Goal: Submit feedback/report problem: Submit feedback/report problem

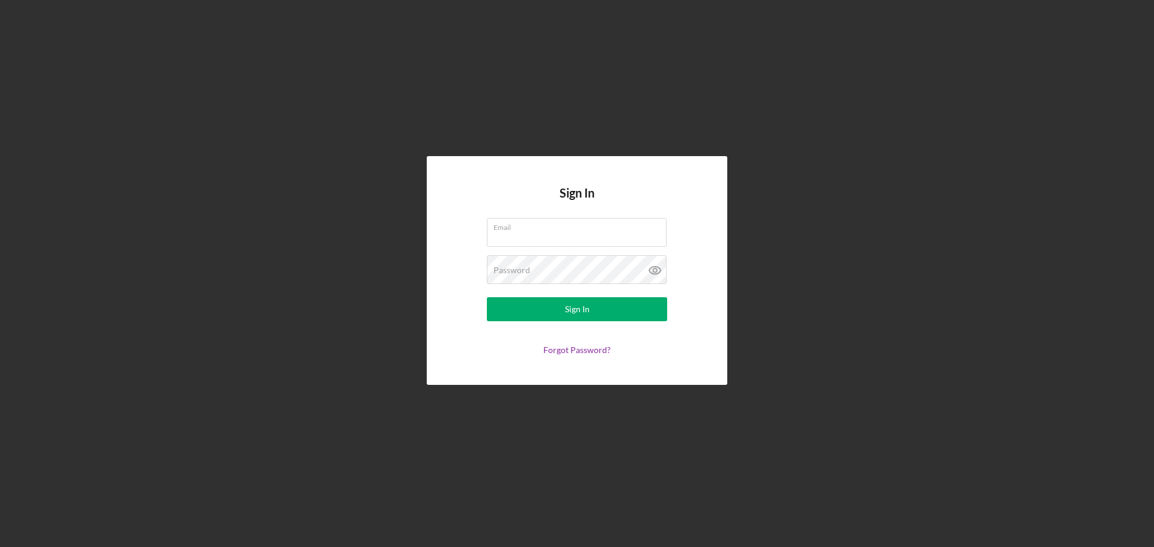
type input "[EMAIL_ADDRESS][DOMAIN_NAME]"
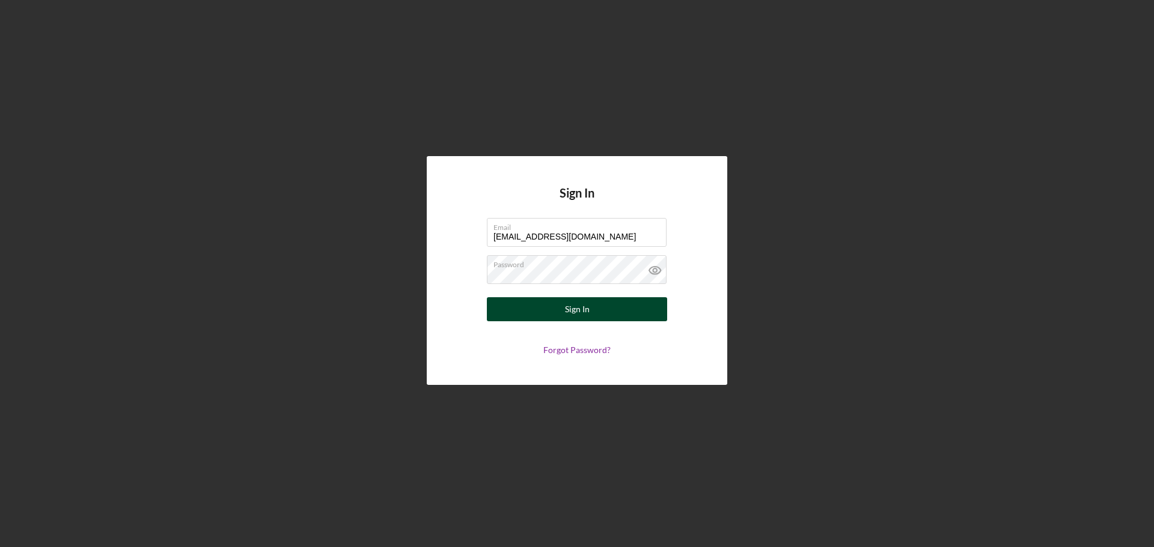
click at [514, 312] on button "Sign In" at bounding box center [577, 309] width 180 height 24
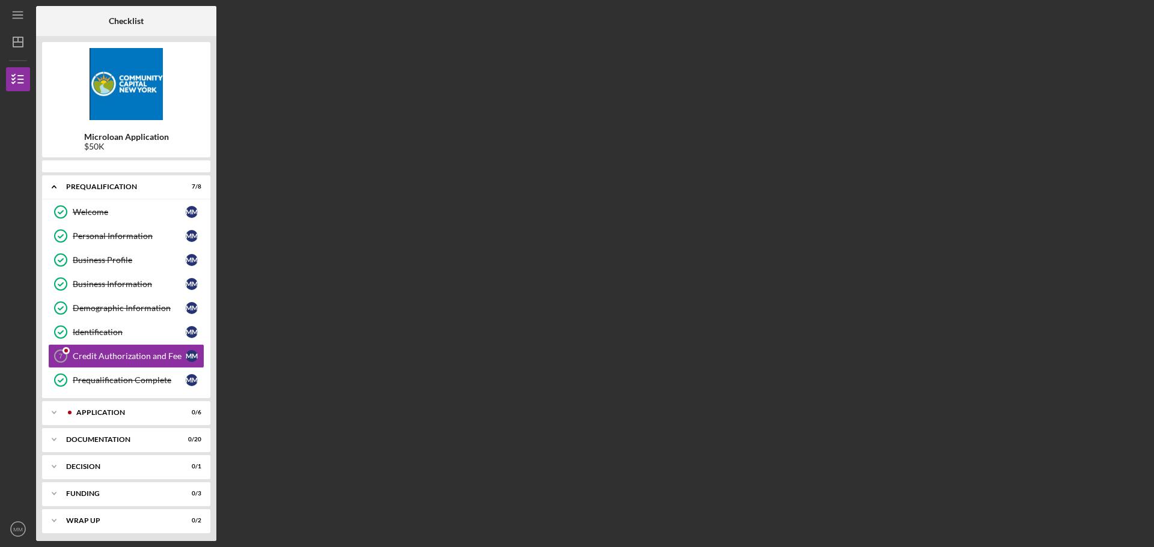
scroll to position [1, 0]
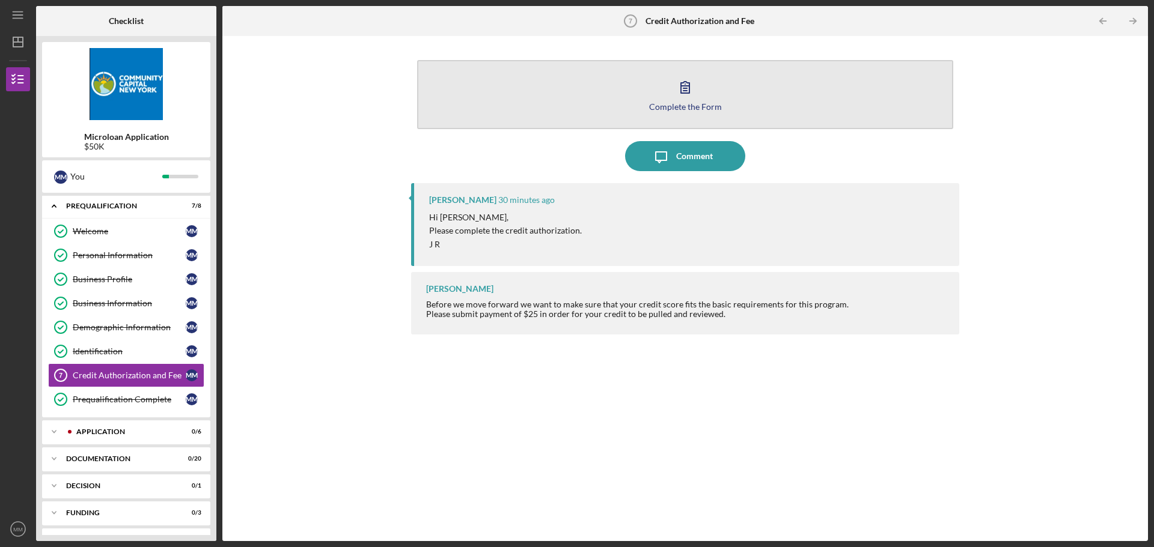
click at [683, 106] on div "Complete the Form" at bounding box center [685, 106] width 73 height 9
click at [669, 103] on div "Complete the Form" at bounding box center [685, 106] width 73 height 9
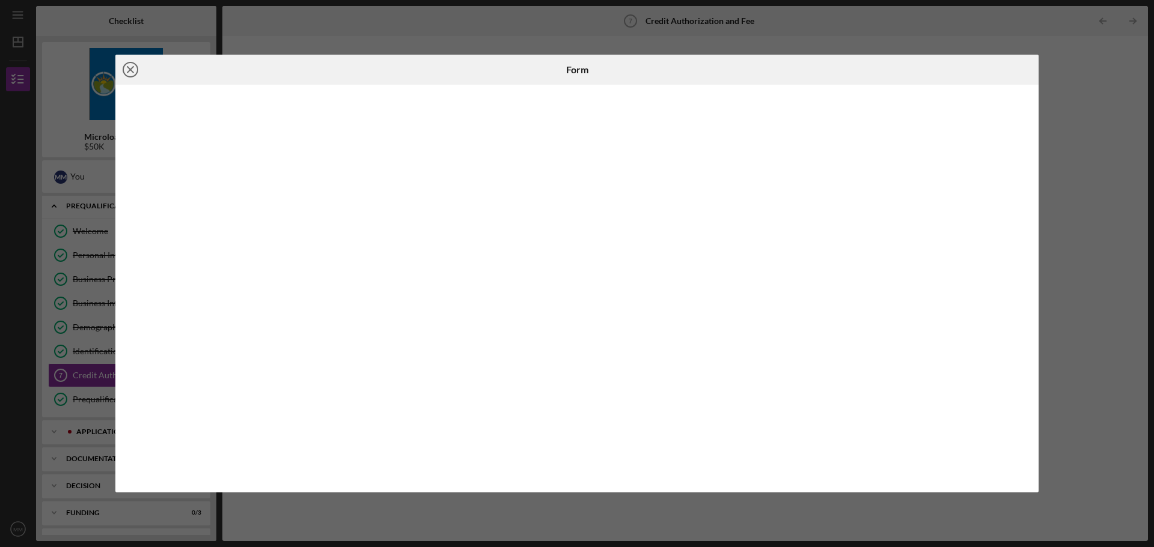
click at [133, 69] on icon "Icon/Close" at bounding box center [130, 70] width 30 height 30
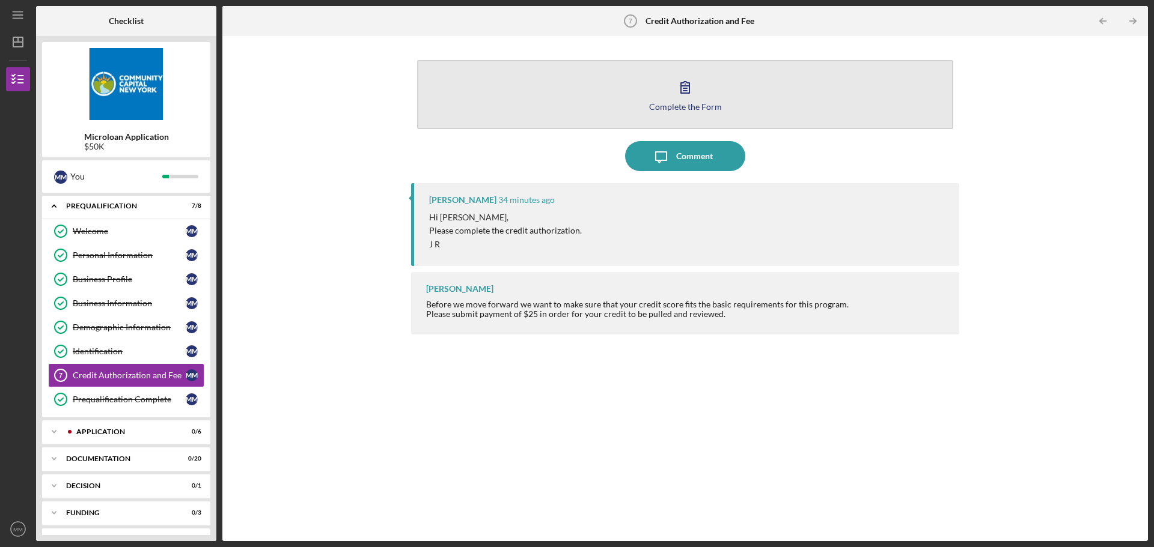
click at [670, 106] on div "Complete the Form" at bounding box center [685, 106] width 73 height 9
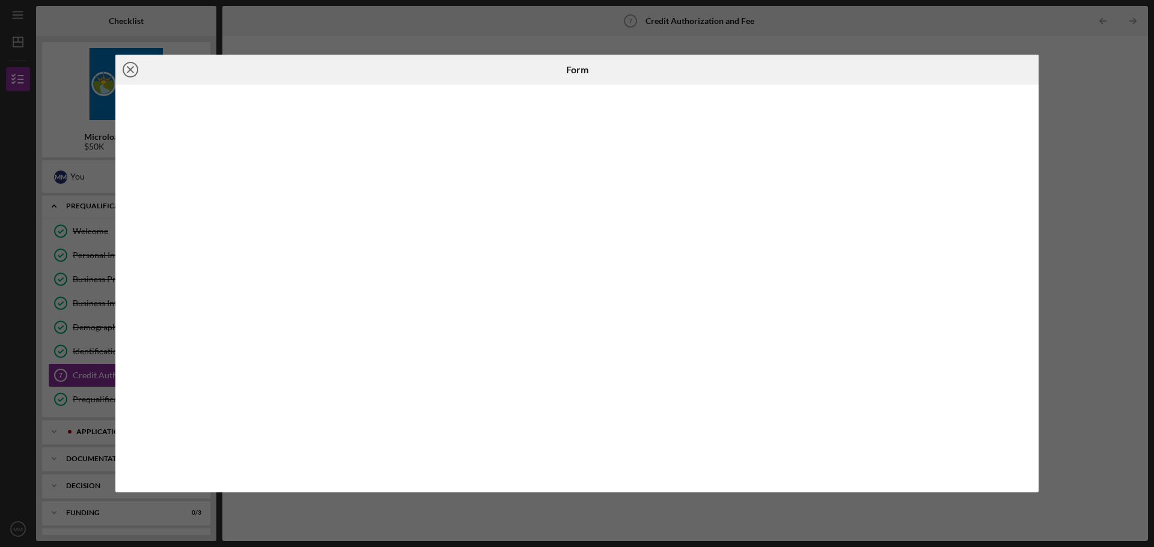
click at [129, 74] on icon "Icon/Close" at bounding box center [130, 70] width 30 height 30
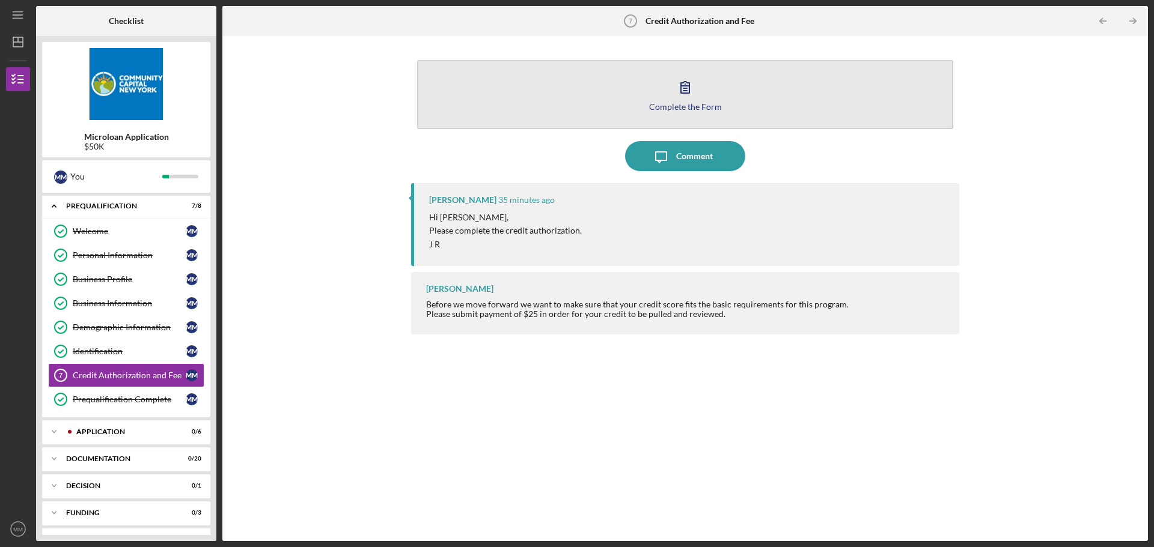
click at [688, 104] on div "Complete the Form" at bounding box center [685, 106] width 73 height 9
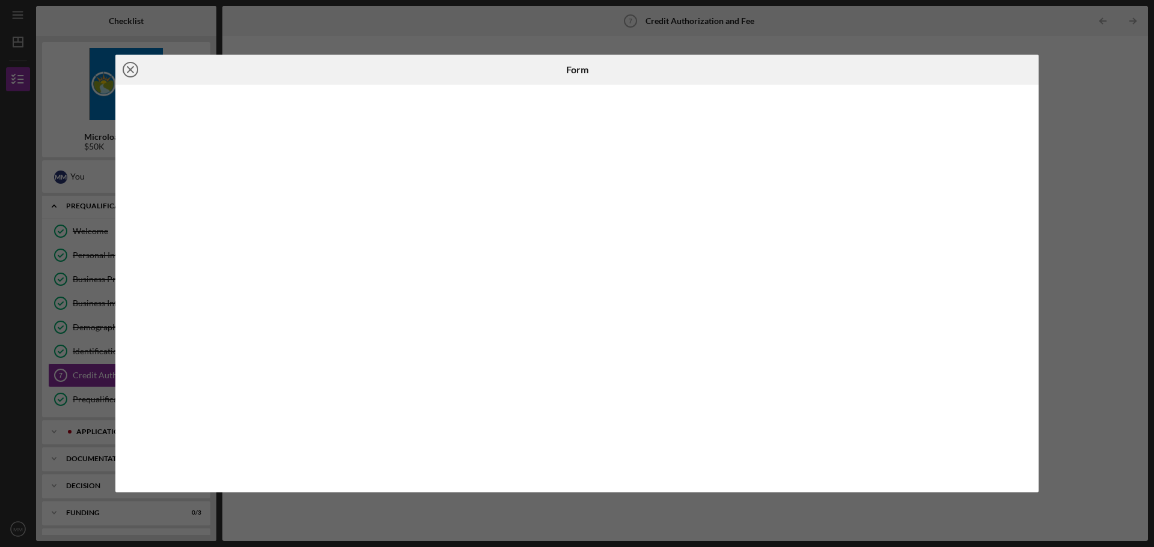
click at [129, 70] on line at bounding box center [130, 70] width 6 height 6
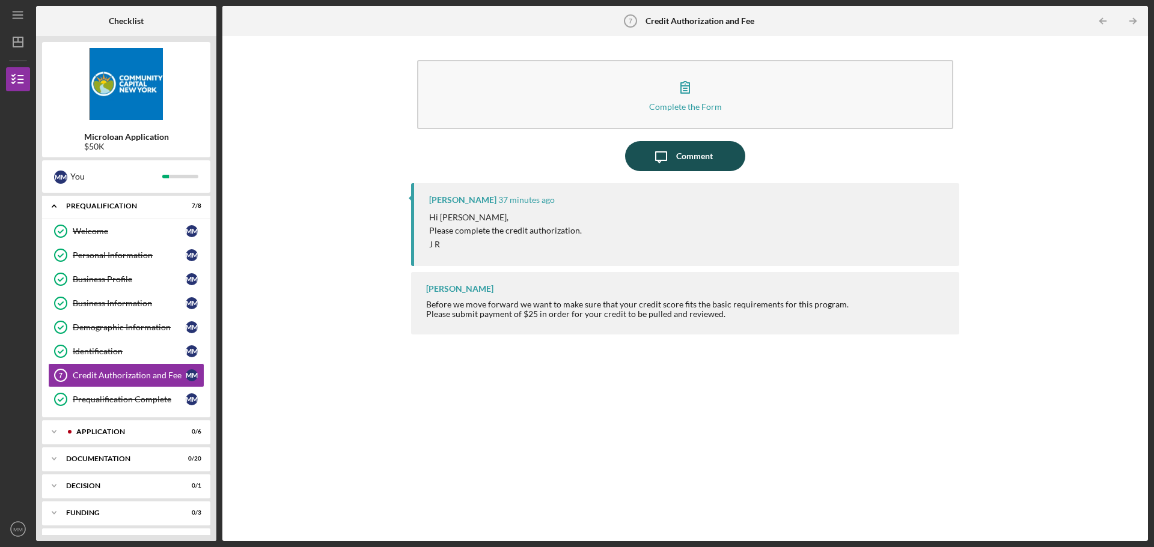
click at [695, 164] on div "Comment" at bounding box center [694, 156] width 37 height 30
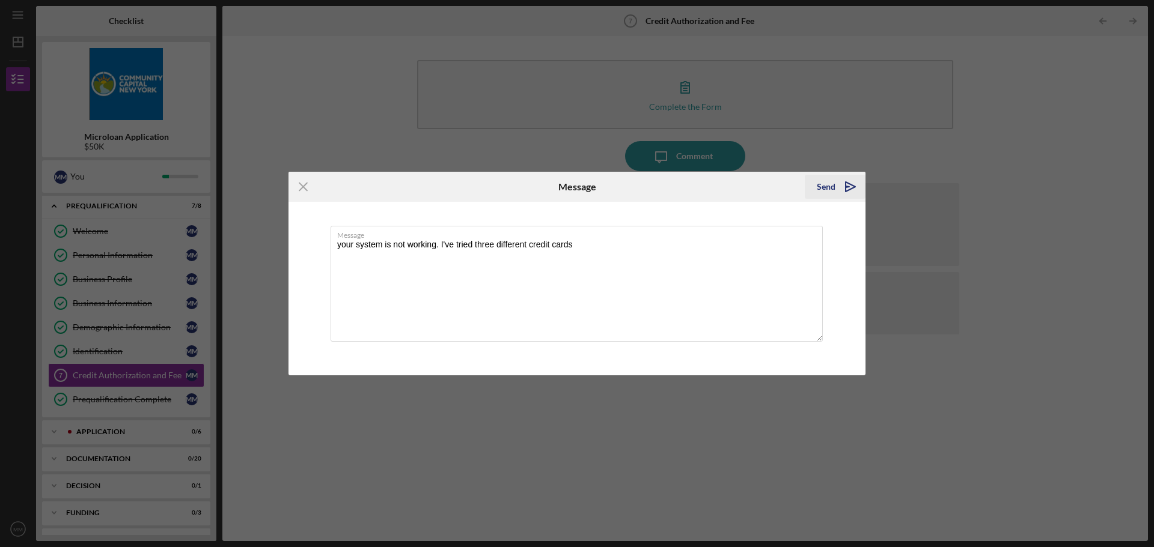
type textarea "your system is not working. I've tried three different credit cards"
click at [824, 181] on div "Send" at bounding box center [826, 187] width 19 height 24
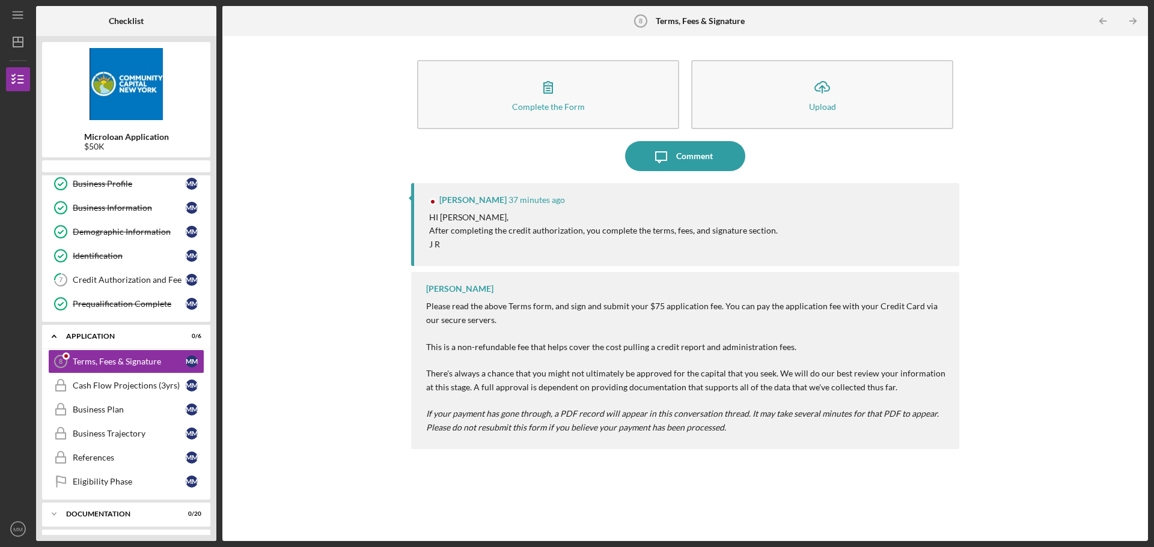
scroll to position [83, 0]
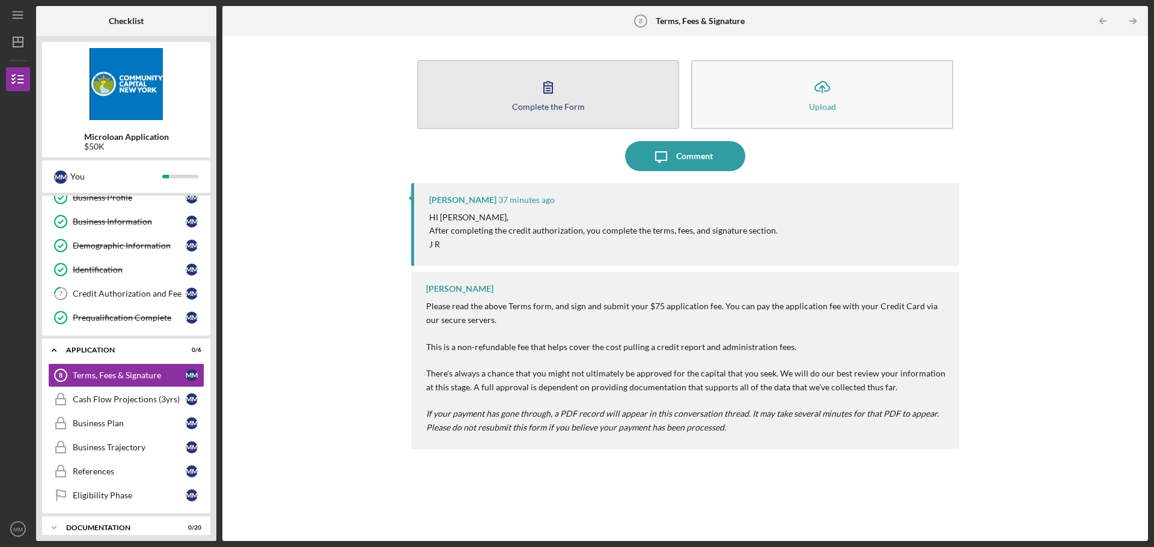
click at [542, 95] on icon "button" at bounding box center [548, 87] width 30 height 30
click at [516, 108] on div "Complete the Form" at bounding box center [548, 106] width 73 height 9
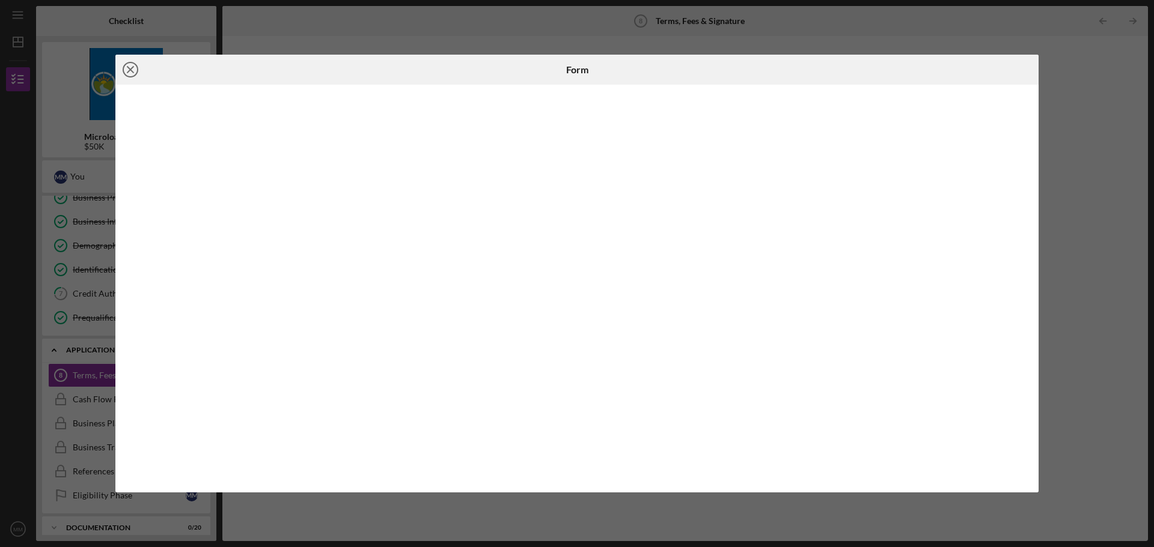
click at [133, 73] on line at bounding box center [130, 70] width 6 height 6
